Goal: Transaction & Acquisition: Subscribe to service/newsletter

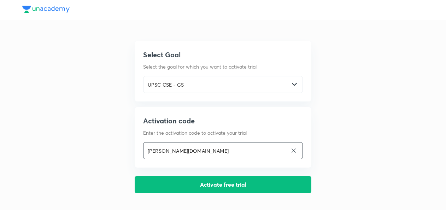
click at [197, 148] on input "[PERSON_NAME][DOMAIN_NAME]" at bounding box center [215, 150] width 144 height 14
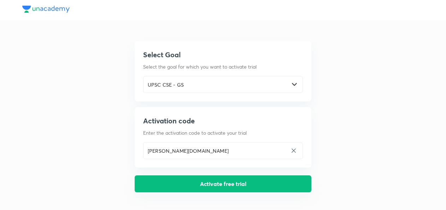
click at [208, 185] on button "Activate free trial" at bounding box center [223, 183] width 177 height 17
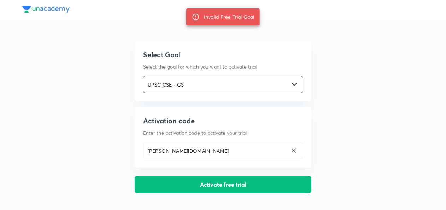
click at [204, 88] on input "UPSC CSE - GS" at bounding box center [216, 84] width 146 height 14
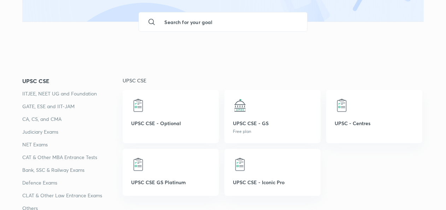
scroll to position [70, 0]
click at [247, 120] on p "UPSC CSE - GS" at bounding box center [272, 123] width 79 height 7
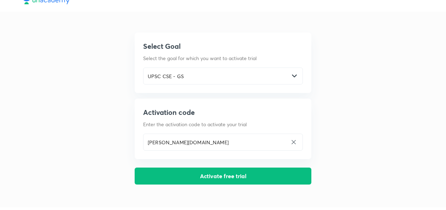
scroll to position [0, 0]
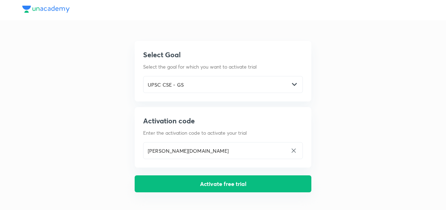
click at [207, 179] on button "Activate free trial" at bounding box center [223, 183] width 177 height 17
